Goal: Find specific page/section: Find specific page/section

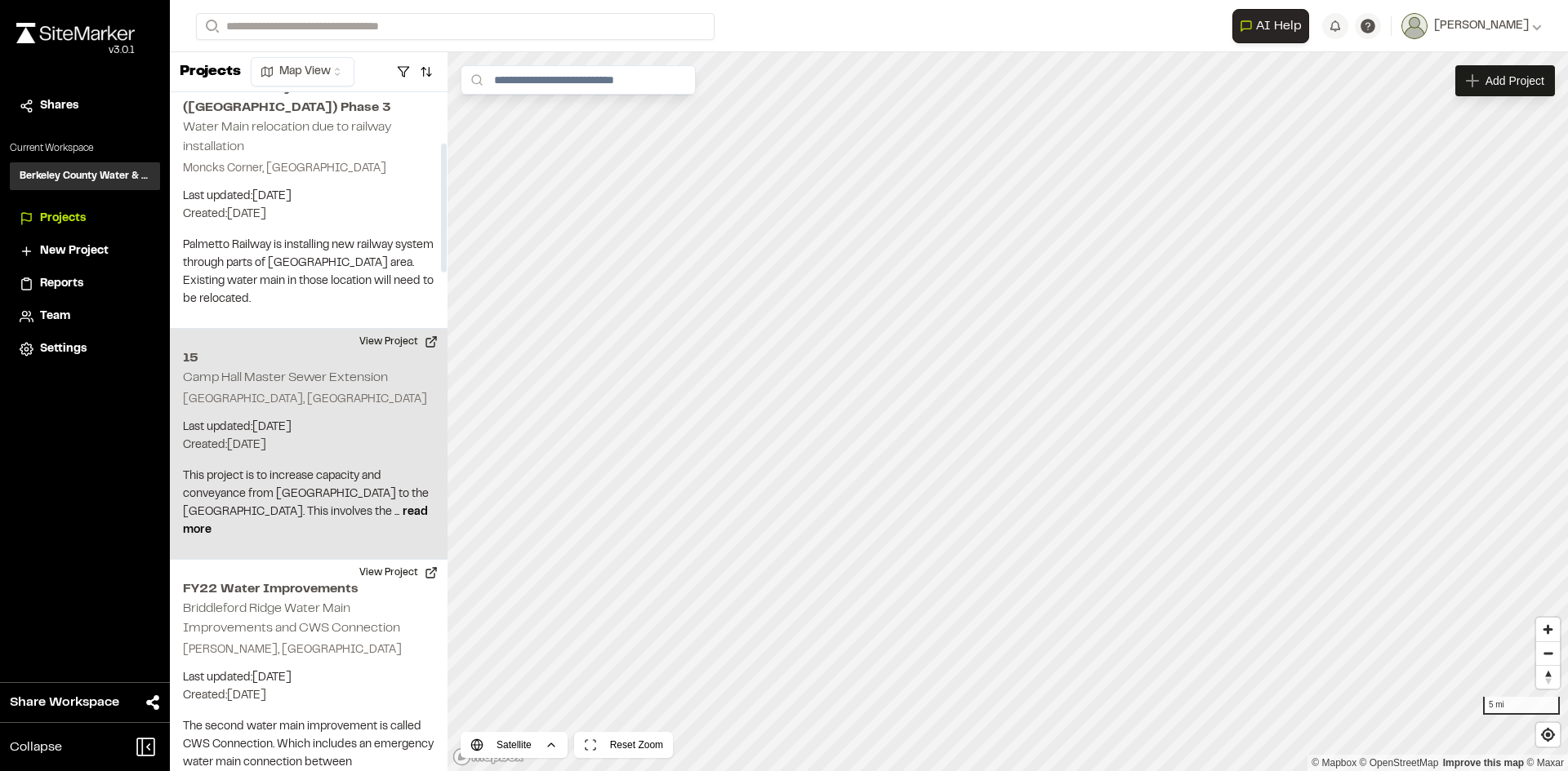
scroll to position [327, 0]
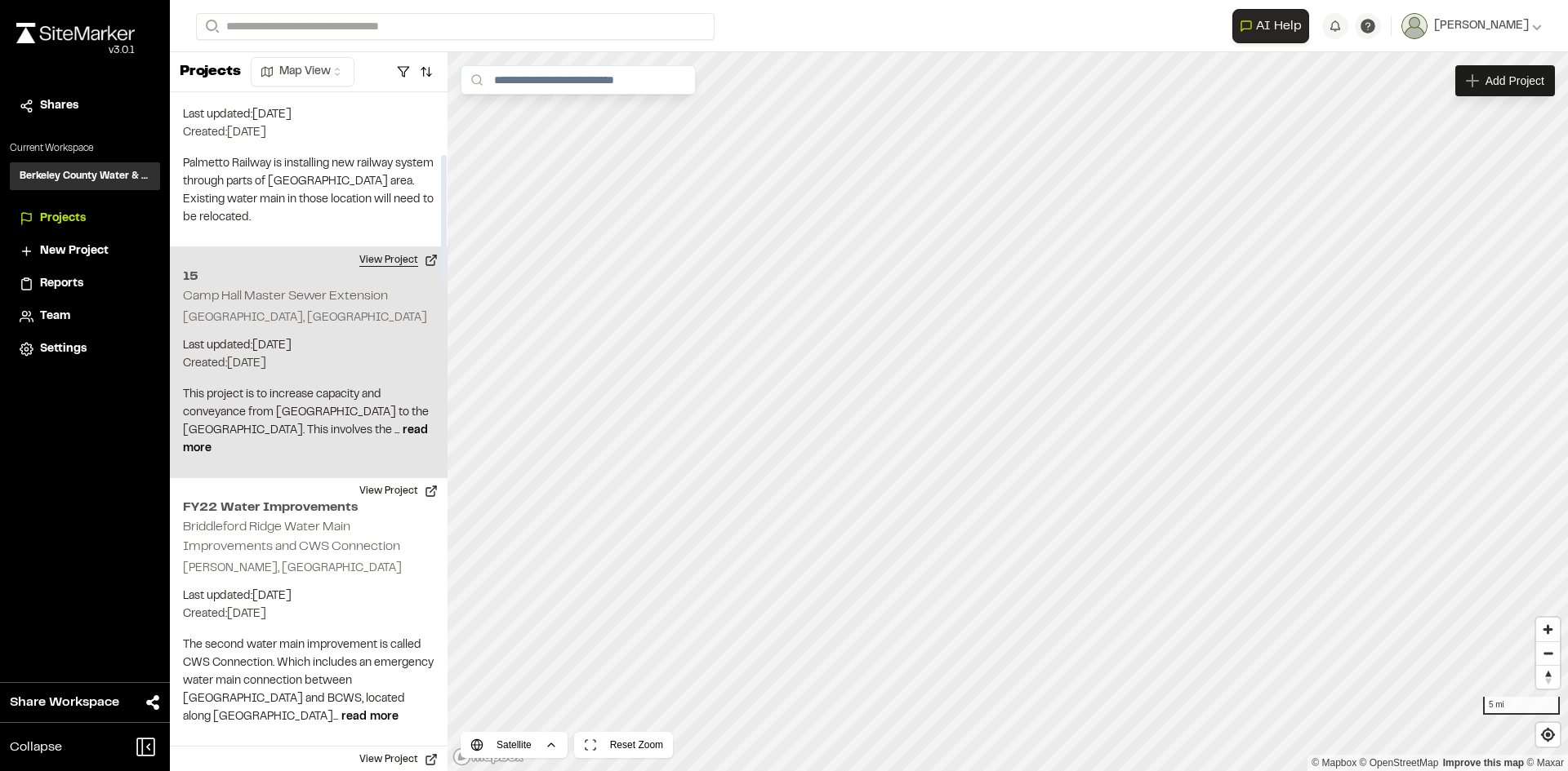
click at [395, 247] on button "View Project" at bounding box center [399, 261] width 98 height 26
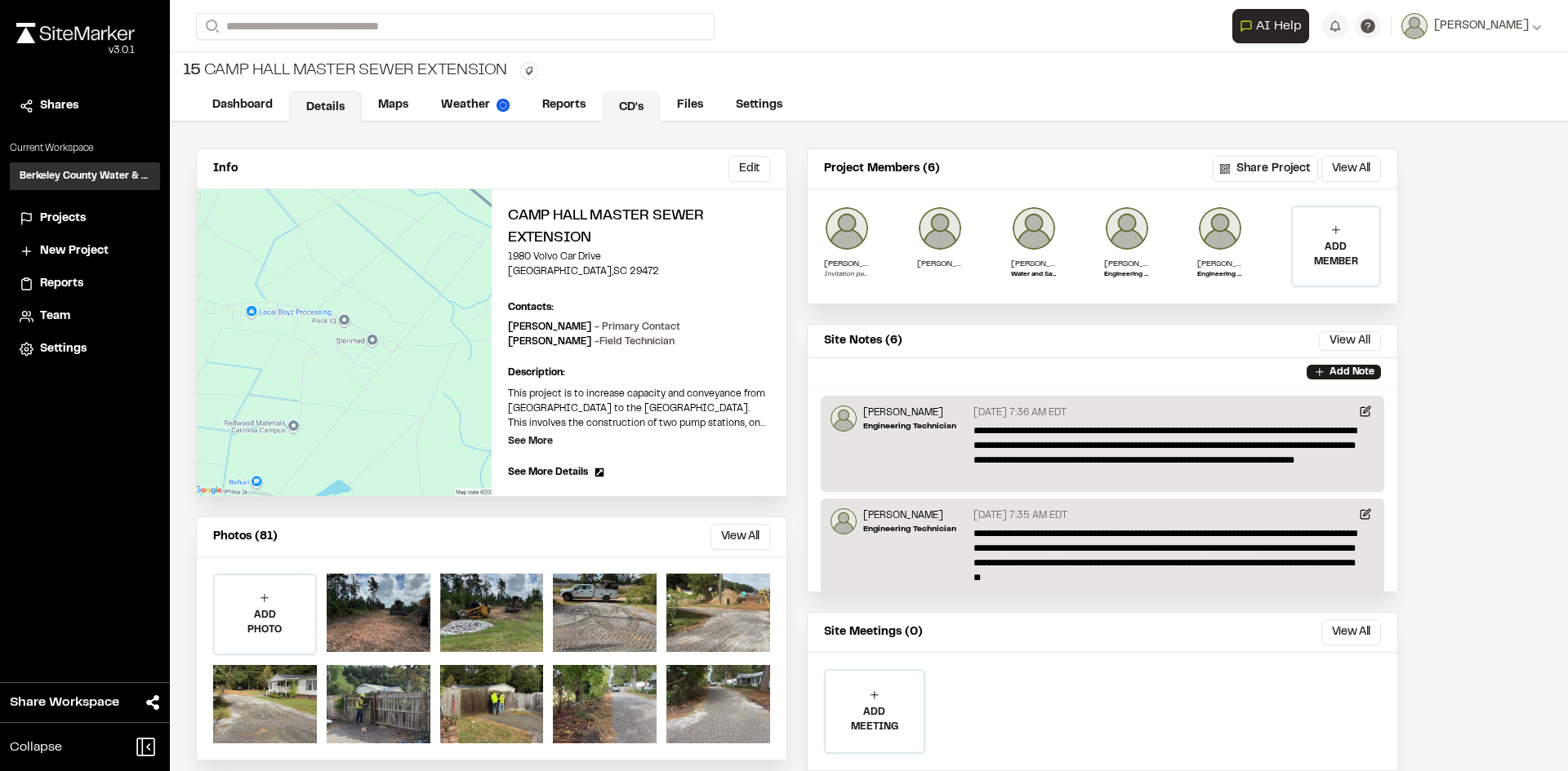
click at [646, 109] on link "CD's" at bounding box center [632, 107] width 59 height 31
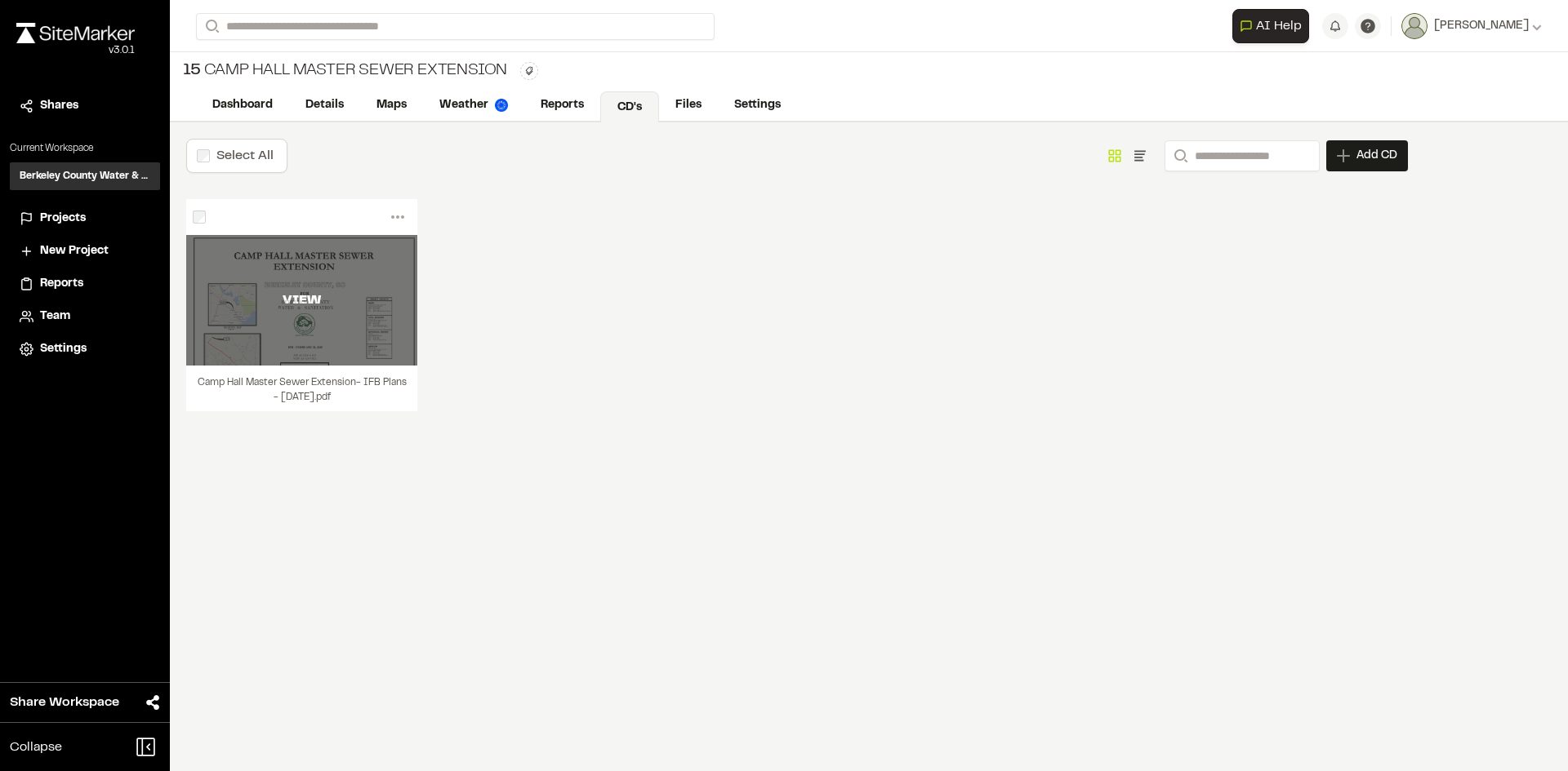
click at [383, 339] on div "VIEW" at bounding box center [302, 301] width 231 height 131
